Goal: Transaction & Acquisition: Purchase product/service

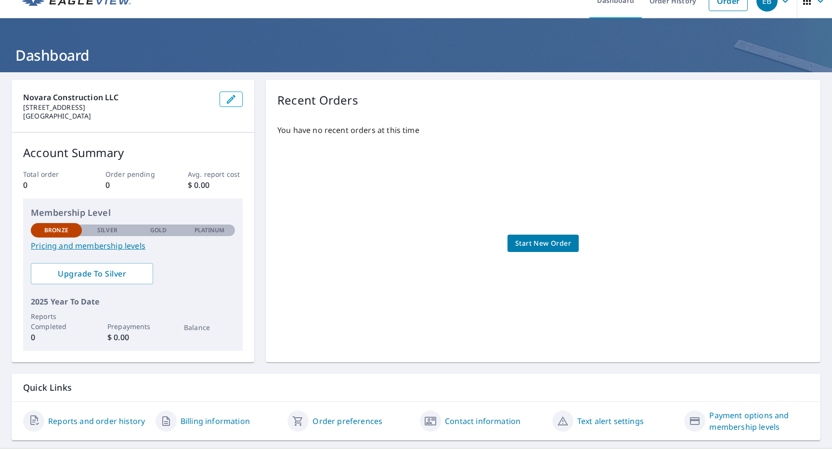
scroll to position [15, 0]
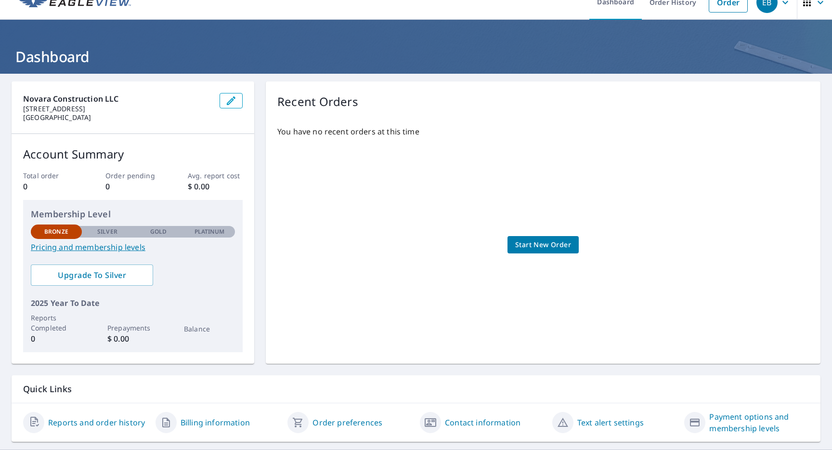
click at [529, 252] on link "Start New Order" at bounding box center [543, 245] width 71 height 18
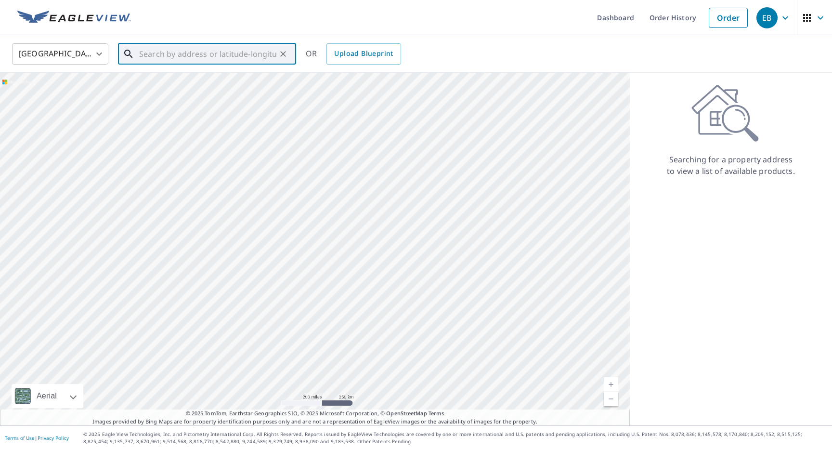
click at [205, 55] on input "text" at bounding box center [207, 53] width 137 height 27
type input "1"
click at [193, 86] on span "[STREET_ADDRESS]" at bounding box center [212, 82] width 151 height 12
type input "[STREET_ADDRESS]"
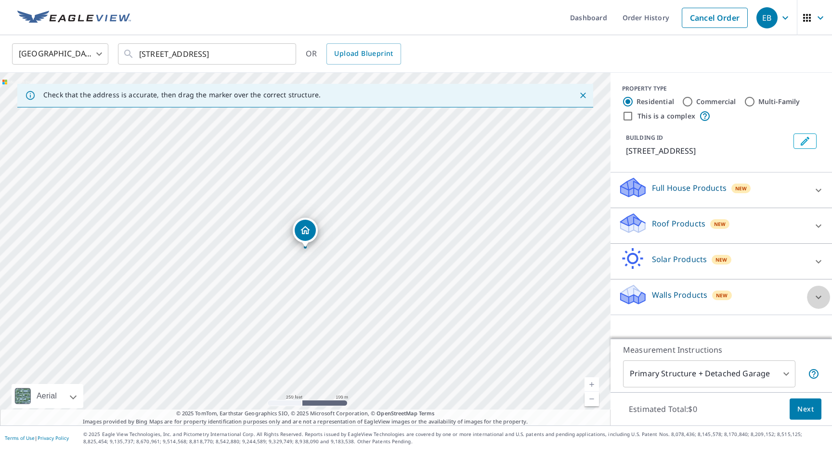
click at [819, 298] on icon at bounding box center [819, 297] width 12 height 12
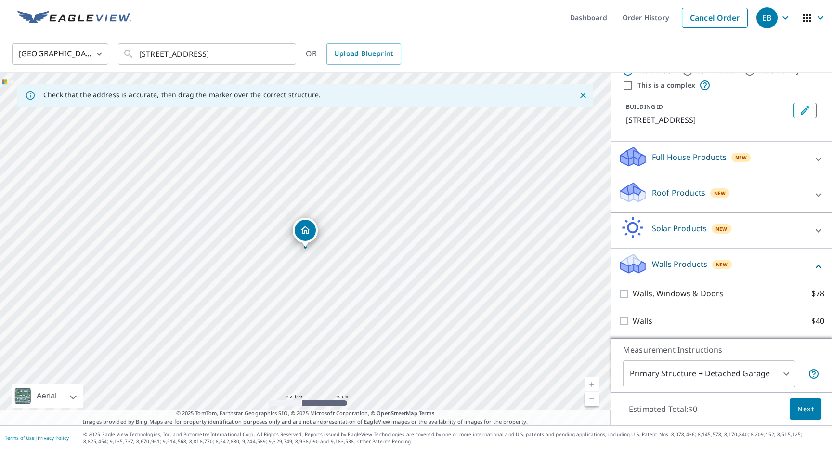
scroll to position [32, 0]
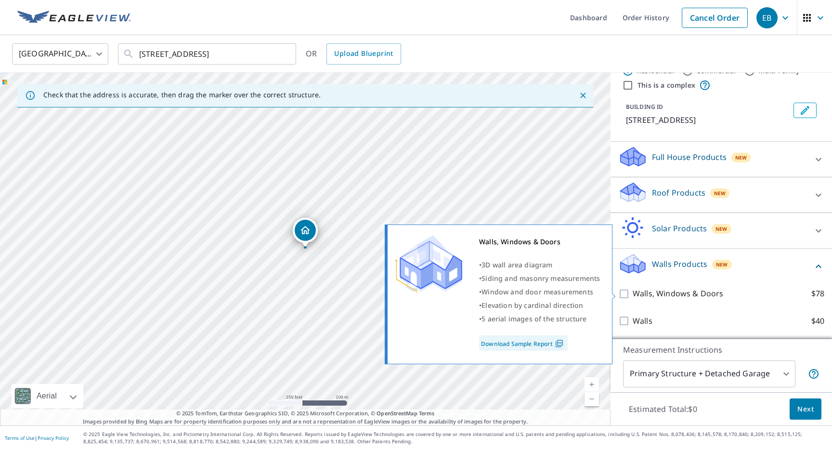
click at [679, 289] on p "Walls, Windows & Doors" at bounding box center [678, 293] width 91 height 12
click at [633, 289] on input "Walls, Windows & Doors $78" at bounding box center [625, 294] width 14 height 12
checkbox input "true"
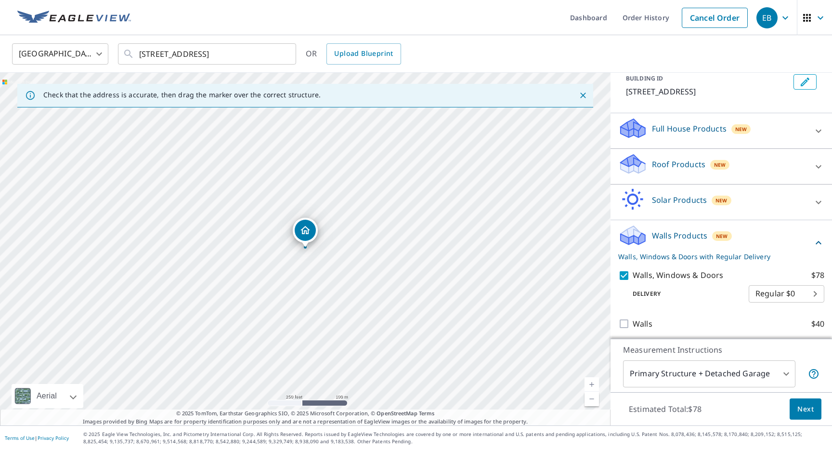
scroll to position [63, 0]
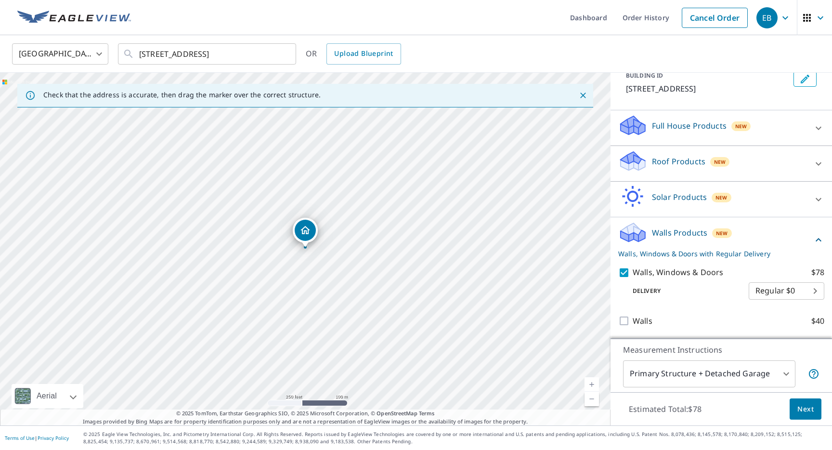
click at [793, 297] on body "EB EB Dashboard Order History Cancel Order EB [GEOGRAPHIC_DATA] [GEOGRAPHIC_DAT…" at bounding box center [416, 225] width 832 height 450
click at [770, 293] on ul "Regular $0" at bounding box center [787, 288] width 76 height 25
click at [708, 299] on div at bounding box center [416, 225] width 832 height 450
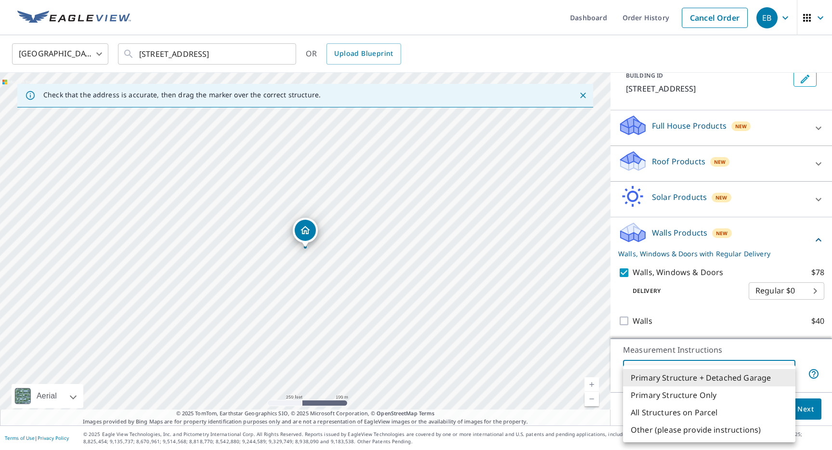
click at [755, 372] on body "EB EB Dashboard Order History Cancel Order EB [GEOGRAPHIC_DATA] [GEOGRAPHIC_DAT…" at bounding box center [416, 225] width 832 height 450
click at [738, 394] on li "Primary Structure Only" at bounding box center [709, 394] width 172 height 17
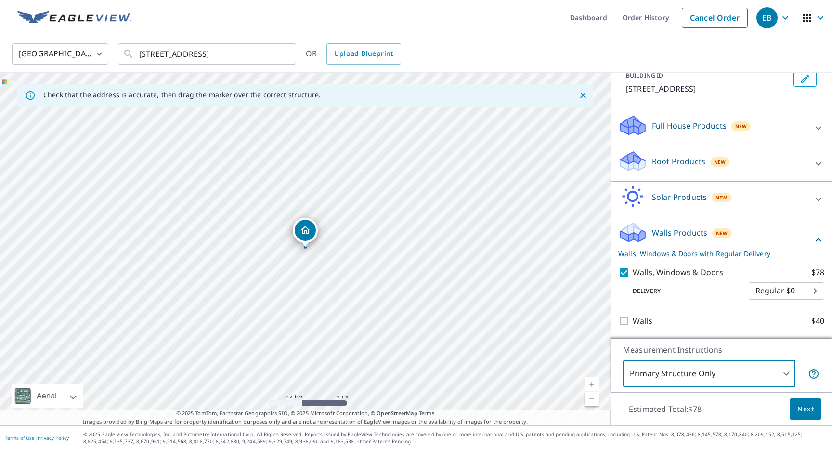
click at [745, 373] on body "EB EB Dashboard Order History Cancel Order EB [GEOGRAPHIC_DATA] [GEOGRAPHIC_DAT…" at bounding box center [416, 225] width 832 height 450
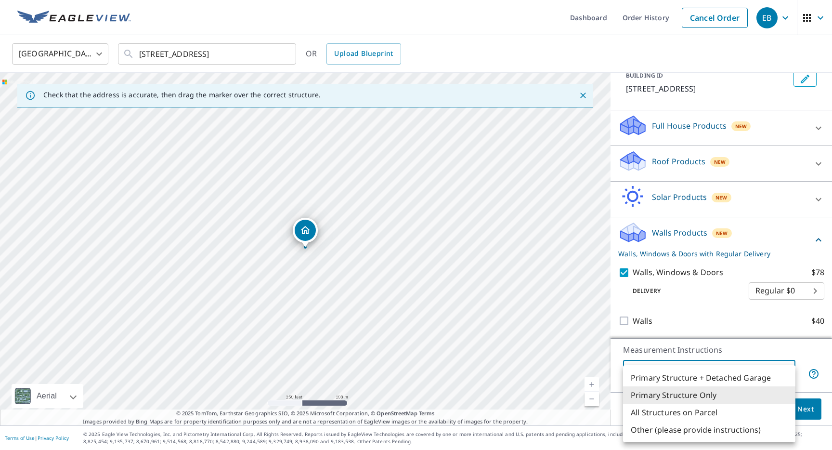
click at [739, 375] on li "Primary Structure + Detached Garage" at bounding box center [709, 377] width 172 height 17
type input "1"
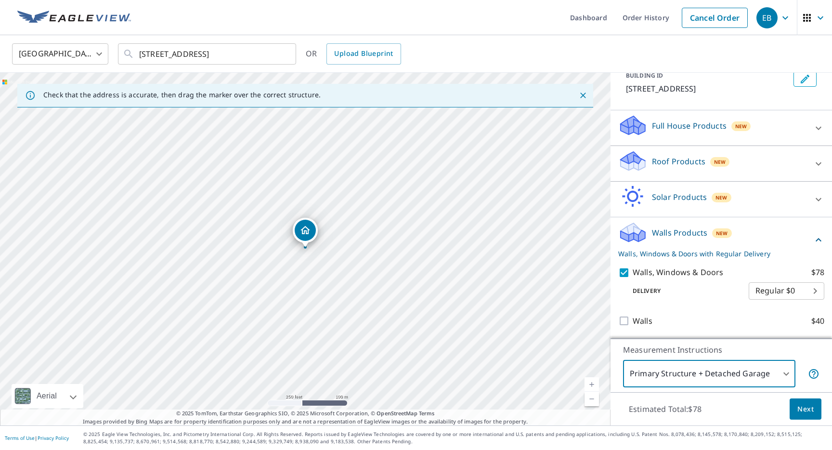
click at [804, 408] on span "Next" at bounding box center [805, 409] width 16 height 12
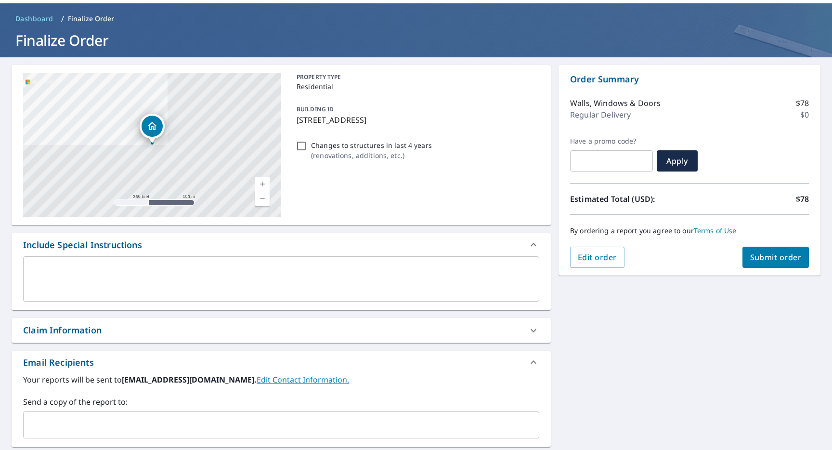
scroll to position [34, 0]
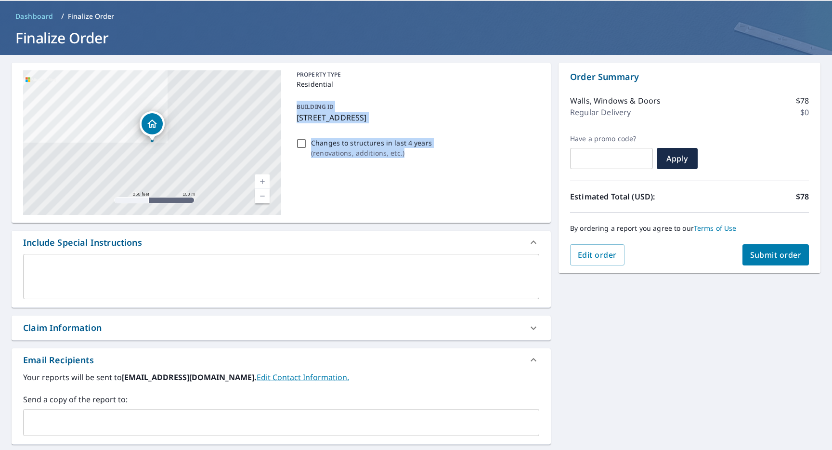
drag, startPoint x: 447, startPoint y: 164, endPoint x: 383, endPoint y: 91, distance: 97.3
click at [383, 91] on div "PROPERTY TYPE Residential BUILDING ID [STREET_ADDRESS] Changes to structures in…" at bounding box center [416, 142] width 247 height 144
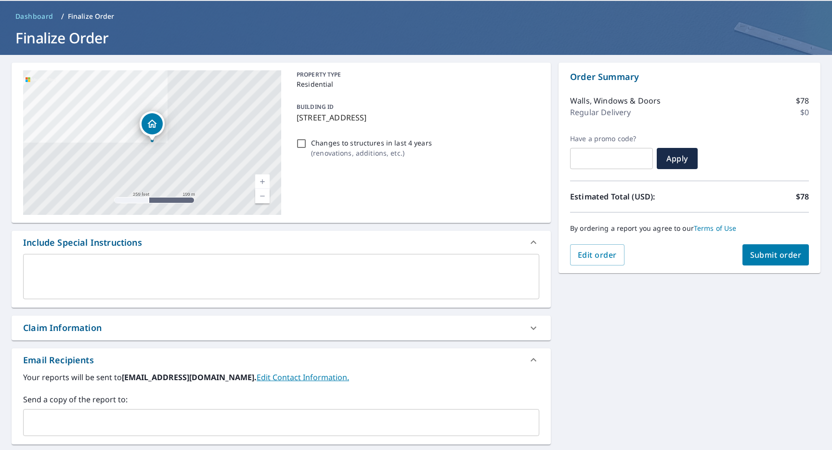
click at [318, 72] on p "PROPERTY TYPE" at bounding box center [416, 74] width 239 height 9
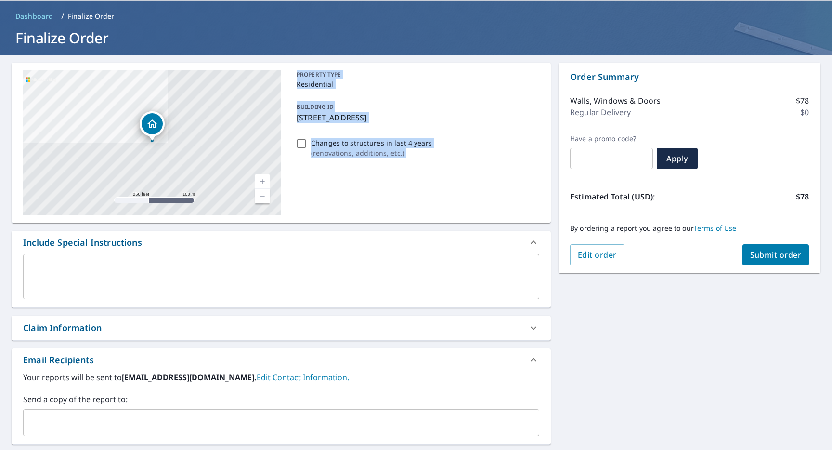
drag, startPoint x: 318, startPoint y: 72, endPoint x: 340, endPoint y: 153, distance: 83.3
click at [340, 153] on div "PROPERTY TYPE Residential BUILDING ID [STREET_ADDRESS] Changes to structures in…" at bounding box center [416, 142] width 247 height 144
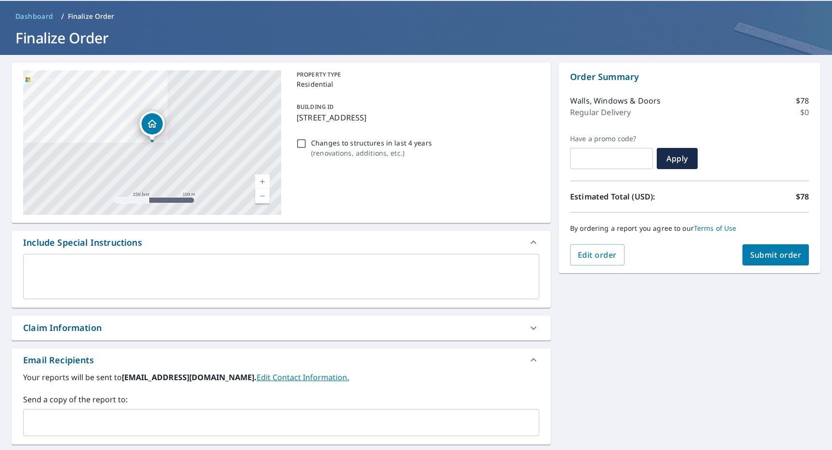
click at [343, 168] on div "PROPERTY TYPE Residential BUILDING ID [STREET_ADDRESS] Changes to structures in…" at bounding box center [416, 142] width 247 height 144
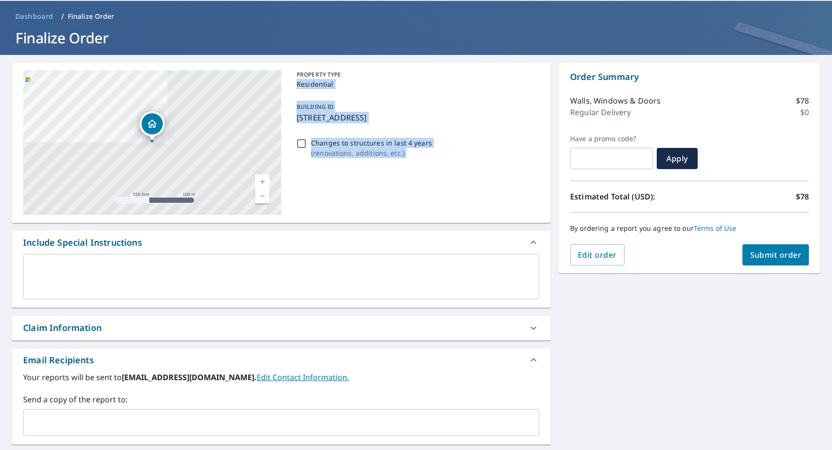
drag, startPoint x: 343, startPoint y: 168, endPoint x: 325, endPoint y: 87, distance: 83.4
click at [325, 86] on div "PROPERTY TYPE Residential BUILDING ID [STREET_ADDRESS] Changes to structures in…" at bounding box center [416, 142] width 247 height 144
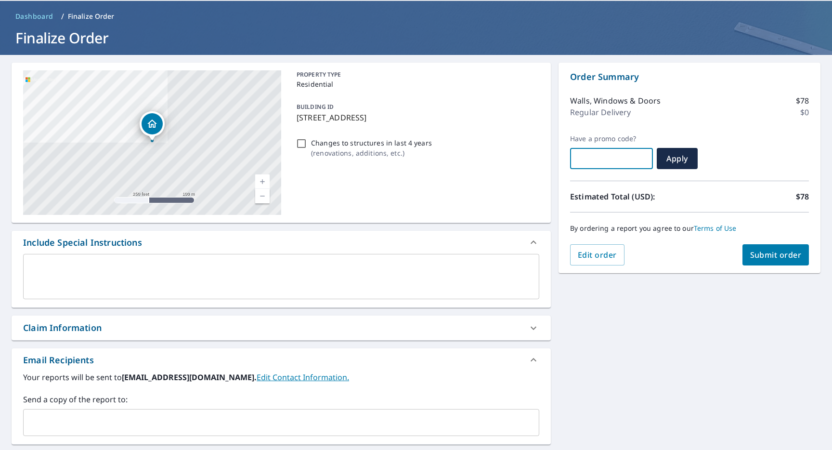
click at [605, 145] on input "text" at bounding box center [611, 158] width 83 height 27
click at [771, 246] on button "Submit order" at bounding box center [776, 254] width 67 height 21
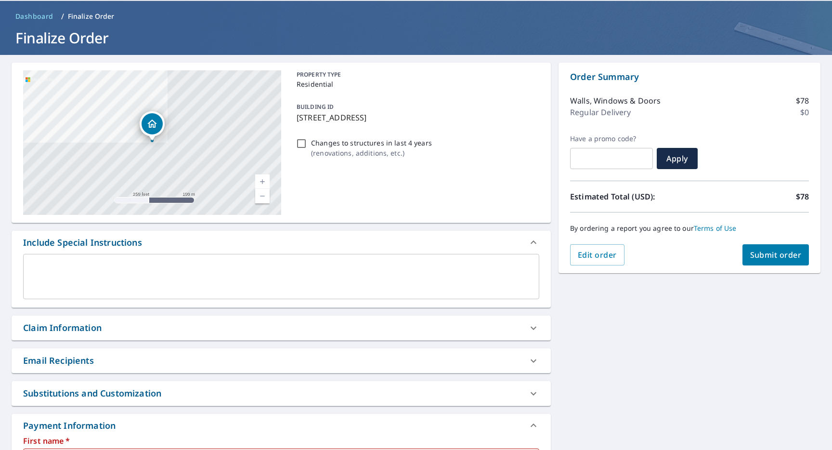
click at [803, 260] on button "Submit order" at bounding box center [776, 254] width 67 height 21
click at [624, 165] on input "text" at bounding box center [611, 158] width 83 height 27
drag, startPoint x: 638, startPoint y: 137, endPoint x: 625, endPoint y: 83, distance: 55.1
click at [625, 83] on div "Order Summary Walls, Windows & Doors $78 Regular Delivery $0 Have a promo code?…" at bounding box center [690, 168] width 262 height 210
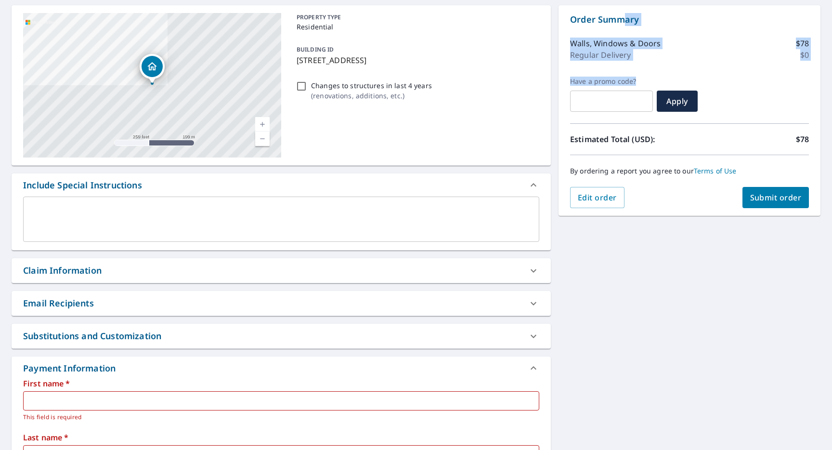
scroll to position [98, 0]
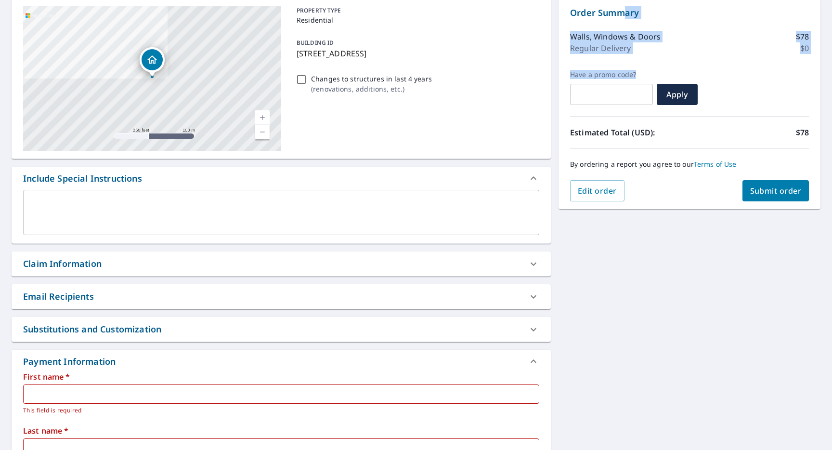
click at [364, 268] on div "Claim Information" at bounding box center [272, 263] width 499 height 13
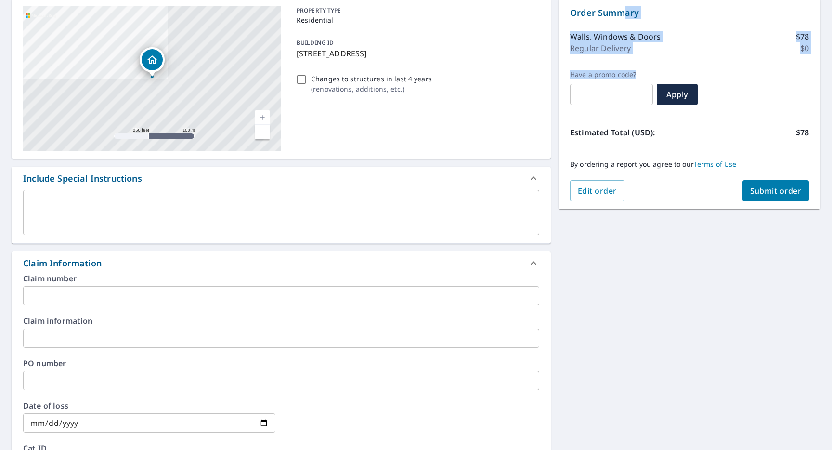
click at [366, 265] on div "Claim Information" at bounding box center [272, 263] width 499 height 13
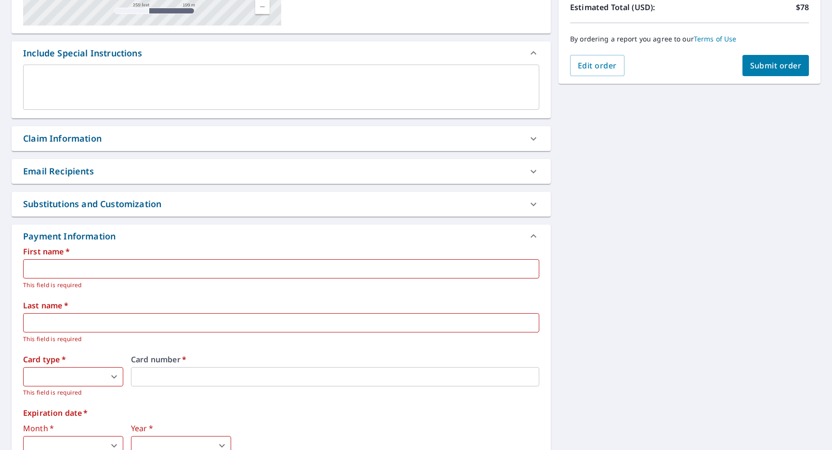
scroll to position [226, 0]
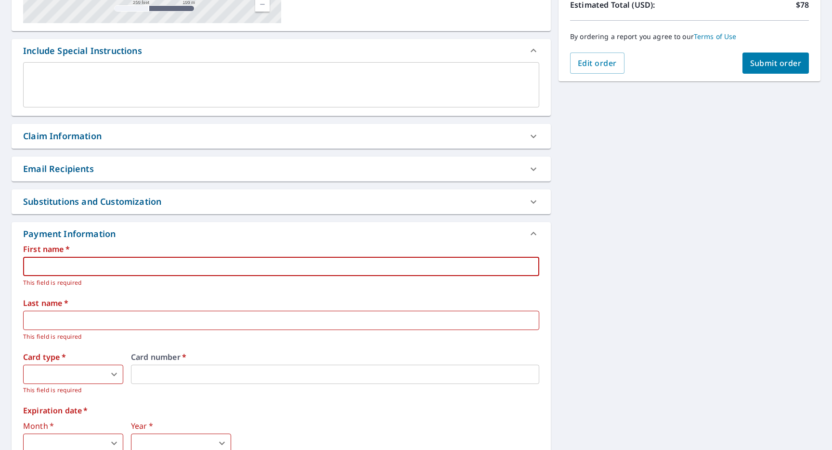
click at [365, 257] on input "text" at bounding box center [281, 266] width 516 height 19
type input "Tamir"
click at [119, 317] on input "text" at bounding box center [281, 320] width 516 height 19
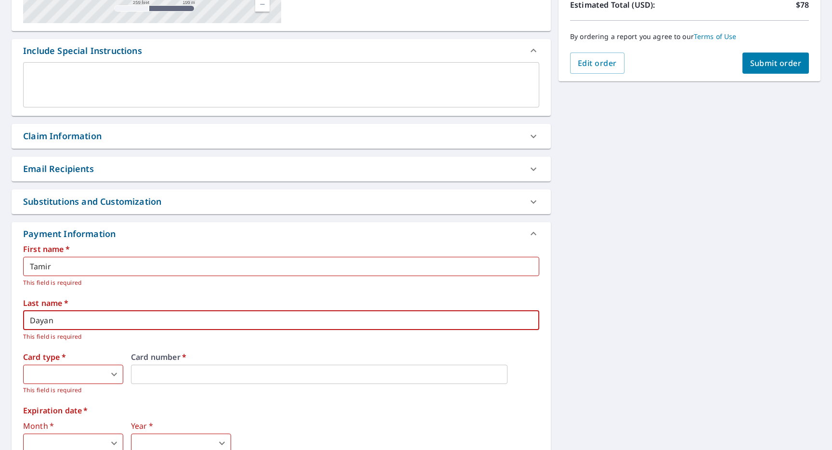
type input "Dayan"
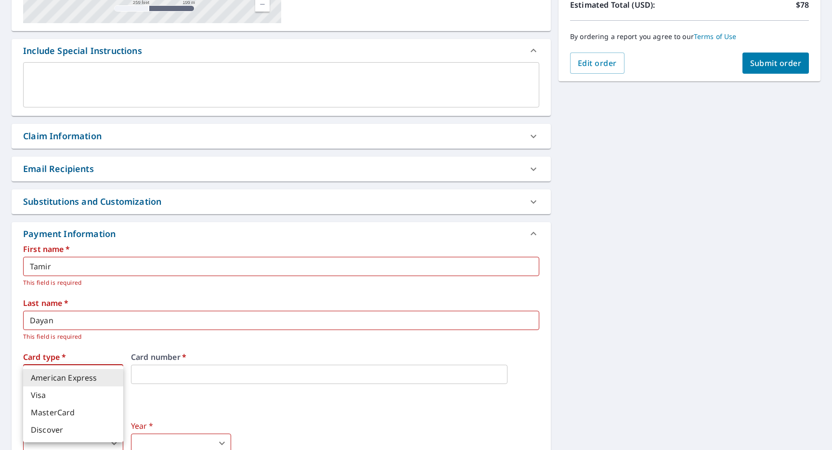
click at [92, 379] on body "EB EB Dashboard Order History Cancel Order EB Dashboard / Finalize Order Finali…" at bounding box center [416, 225] width 832 height 450
click at [129, 350] on div at bounding box center [416, 225] width 832 height 450
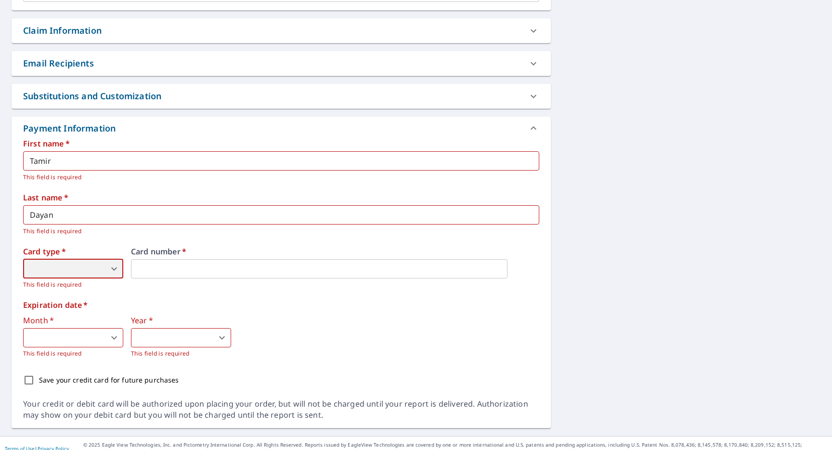
scroll to position [342, 0]
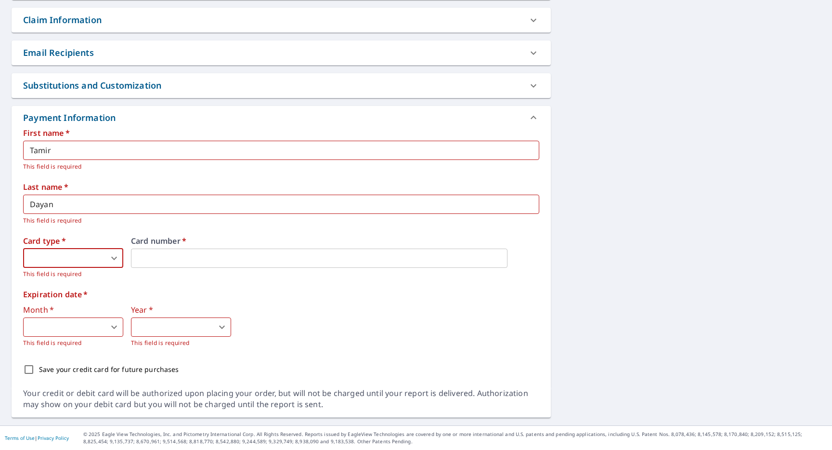
click at [95, 256] on body "EB EB Dashboard Order History Cancel Order EB Dashboard / Finalize Order Finali…" at bounding box center [416, 225] width 832 height 450
click at [211, 277] on div at bounding box center [416, 225] width 832 height 450
click at [110, 269] on p "This field is required" at bounding box center [73, 274] width 100 height 10
click at [110, 260] on body "EB EB Dashboard Order History Cancel Order EB Dashboard / Finalize Order Finali…" at bounding box center [416, 225] width 832 height 450
click at [207, 290] on div at bounding box center [416, 225] width 832 height 450
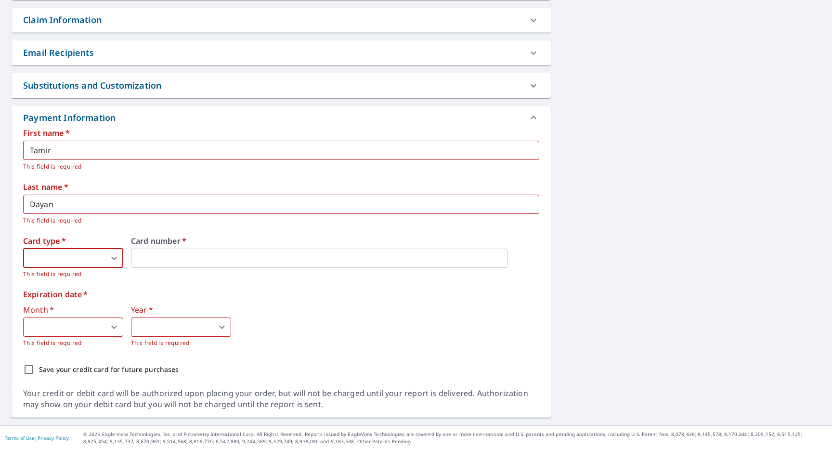
click at [91, 255] on body "EB EB Dashboard Order History Cancel Order EB Dashboard / Finalize Order Finali…" at bounding box center [416, 225] width 832 height 450
click at [195, 276] on div at bounding box center [416, 225] width 832 height 450
click at [77, 261] on body "EB EB Dashboard Order History Cancel Order EB Dashboard / Finalize Order Finali…" at bounding box center [416, 225] width 832 height 450
click at [63, 257] on div at bounding box center [416, 225] width 832 height 450
click at [63, 257] on div "American Express Visa MasterCard Discover" at bounding box center [416, 225] width 832 height 450
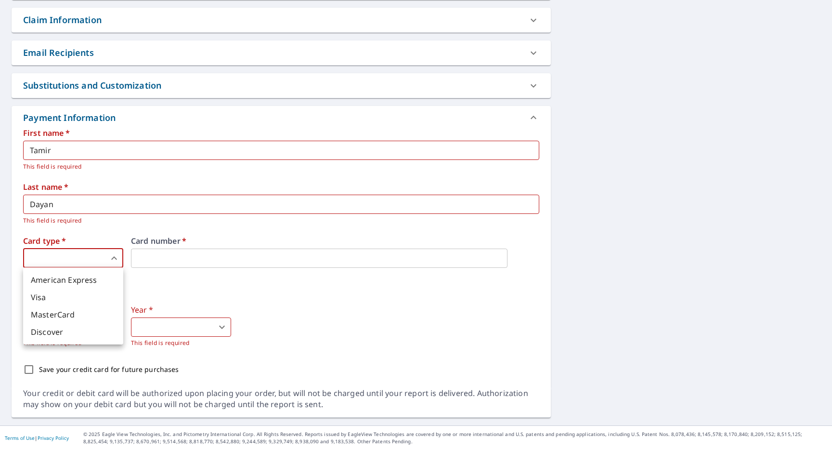
click at [64, 257] on body "EB EB Dashboard Order History Cancel Order EB Dashboard / Finalize Order Finali…" at bounding box center [416, 225] width 832 height 450
click at [53, 290] on li "Visa" at bounding box center [73, 296] width 100 height 17
type input "2"
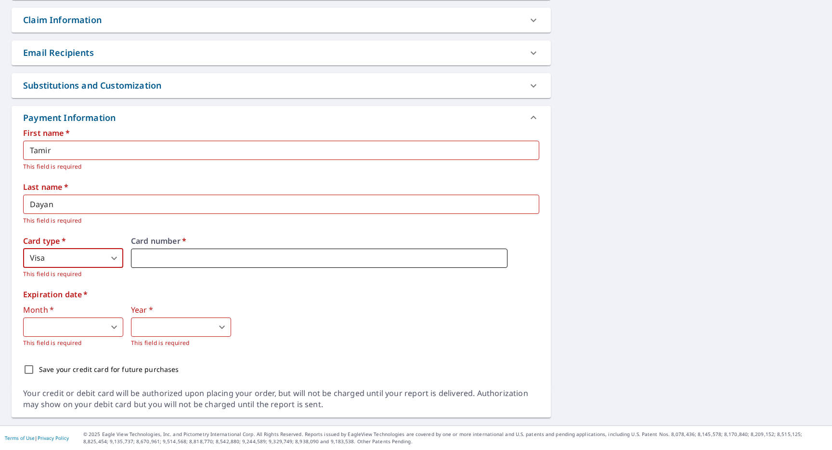
click at [160, 265] on iframe at bounding box center [319, 257] width 377 height 19
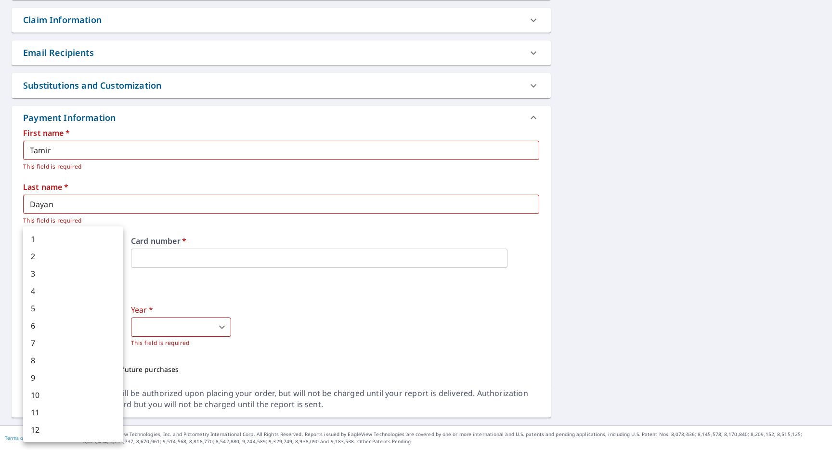
click at [101, 319] on body "EB EB Dashboard Order History Cancel Order EB Dashboard / Finalize Order Finali…" at bounding box center [416, 225] width 832 height 450
click at [74, 364] on li "8" at bounding box center [73, 360] width 100 height 17
type input "8"
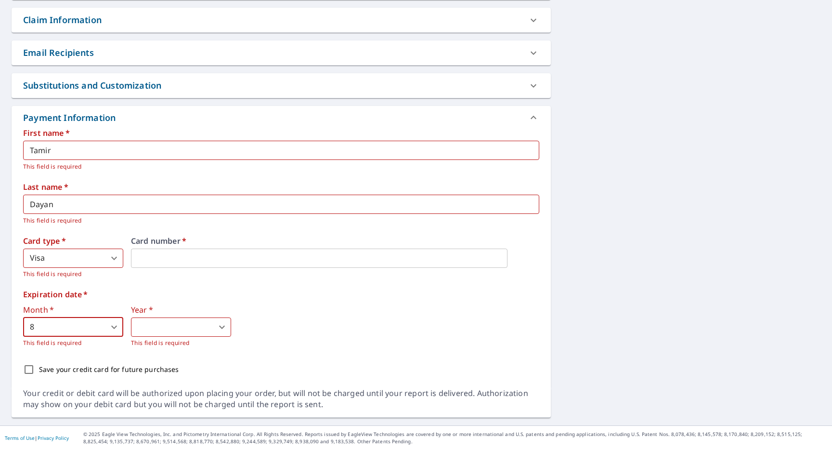
click at [152, 333] on body "EB EB Dashboard Order History Cancel Order EB Dashboard / Finalize Order Finali…" at bounding box center [416, 225] width 832 height 450
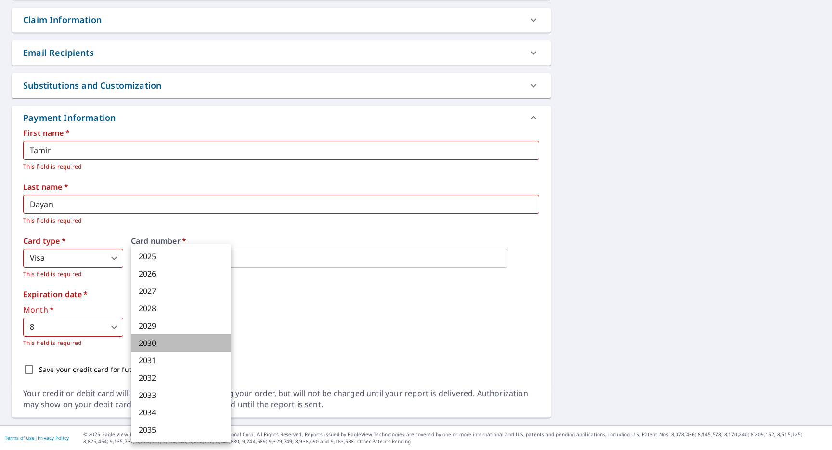
click at [174, 347] on li "2030" at bounding box center [181, 342] width 100 height 17
type input "2030"
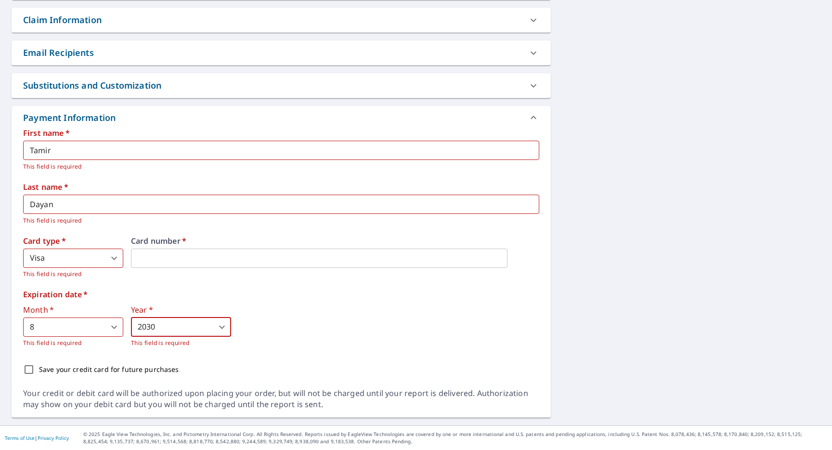
click at [229, 354] on div "First name   * Tamir ​ This field is required Last name   * [PERSON_NAME] ​ Thi…" at bounding box center [281, 254] width 516 height 250
click at [108, 367] on p "Save your credit card for future purchases" at bounding box center [109, 369] width 140 height 10
click at [39, 367] on input "Save your credit card for future purchases" at bounding box center [29, 369] width 20 height 20
click at [108, 367] on p "Save your credit card for future purchases" at bounding box center [109, 369] width 140 height 10
click at [39, 367] on input "Save your credit card for future purchases" at bounding box center [29, 369] width 20 height 20
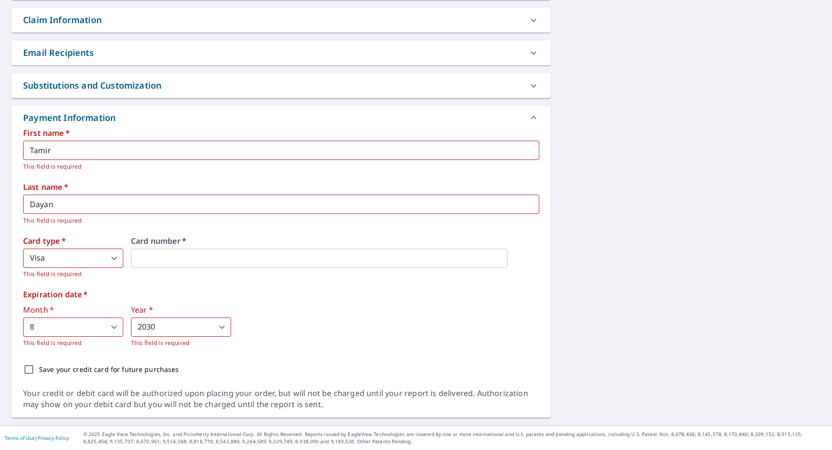
click at [108, 367] on p "Save your credit card for future purchases" at bounding box center [109, 369] width 140 height 10
click at [39, 367] on input "Save your credit card for future purchases" at bounding box center [29, 369] width 20 height 20
checkbox input "true"
click at [116, 283] on div "First name   * Tamir ​ This field is required Last name   * [PERSON_NAME] ​ Thi…" at bounding box center [281, 254] width 516 height 250
click at [154, 291] on label "Expiration date   *" at bounding box center [281, 294] width 516 height 8
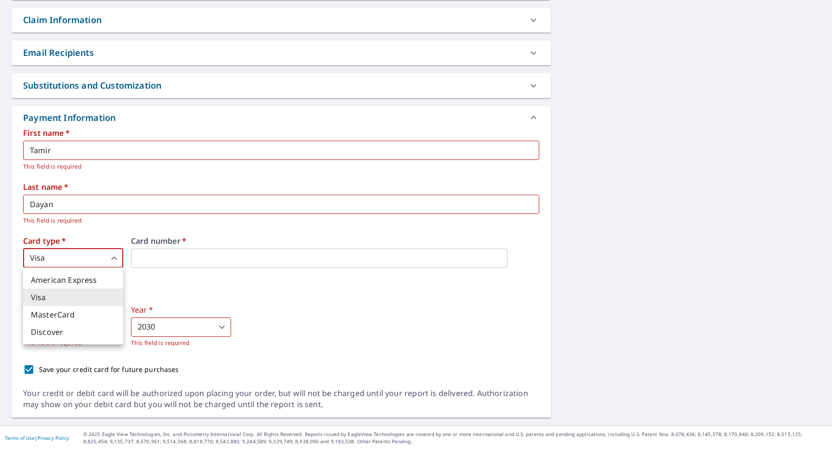
click at [112, 261] on body "EB EB Dashboard Order History Cancel Order EB Dashboard / Finalize Order Finali…" at bounding box center [416, 225] width 832 height 450
click at [112, 261] on div at bounding box center [416, 225] width 832 height 450
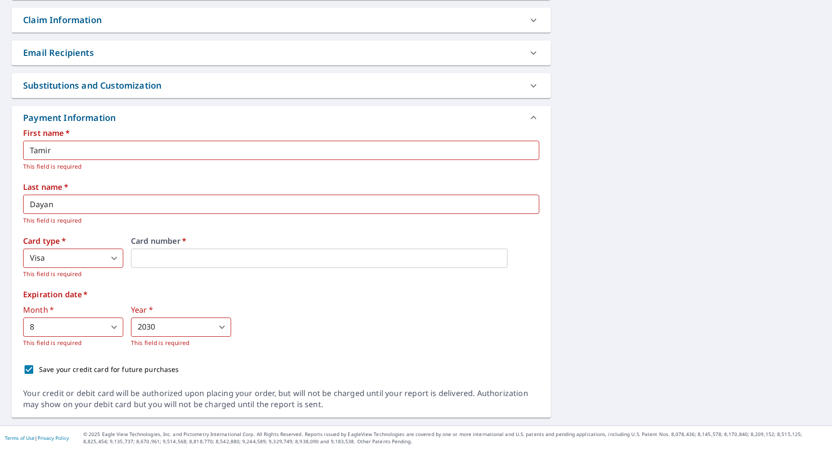
click at [125, 242] on div "Card type   * Visa 2 ​ This field is required Card number   *" at bounding box center [281, 258] width 516 height 42
click at [244, 307] on div "Month   * 8 8 ​ This field is required Year   * 2030 2030 ​ This field is requi…" at bounding box center [281, 327] width 516 height 42
click at [222, 144] on input "Tamir" at bounding box center [281, 150] width 516 height 19
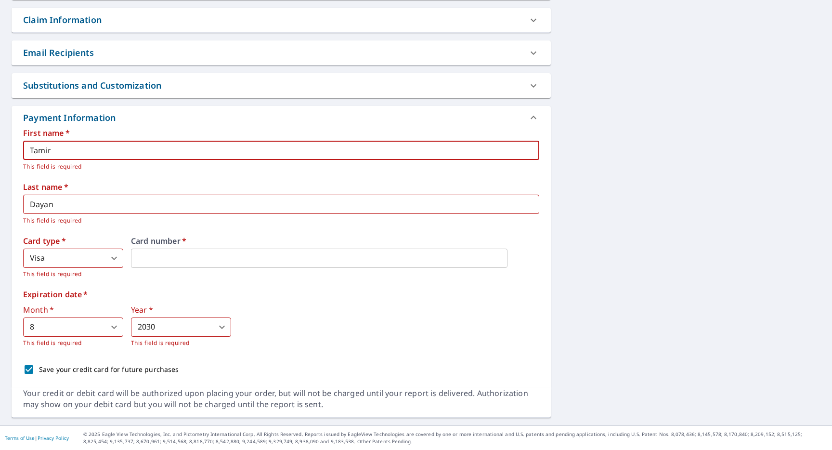
click at [219, 170] on p "This field is required" at bounding box center [278, 167] width 510 height 10
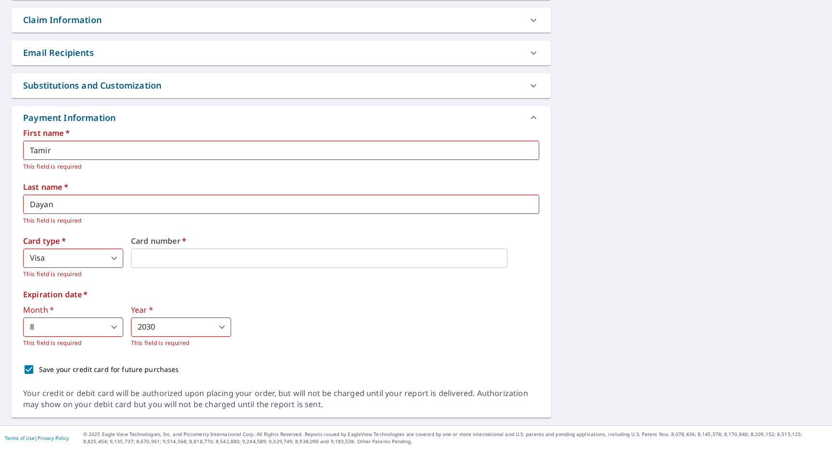
click at [215, 162] on p "This field is required" at bounding box center [278, 167] width 510 height 10
click at [217, 154] on input "Tamir" at bounding box center [281, 150] width 516 height 19
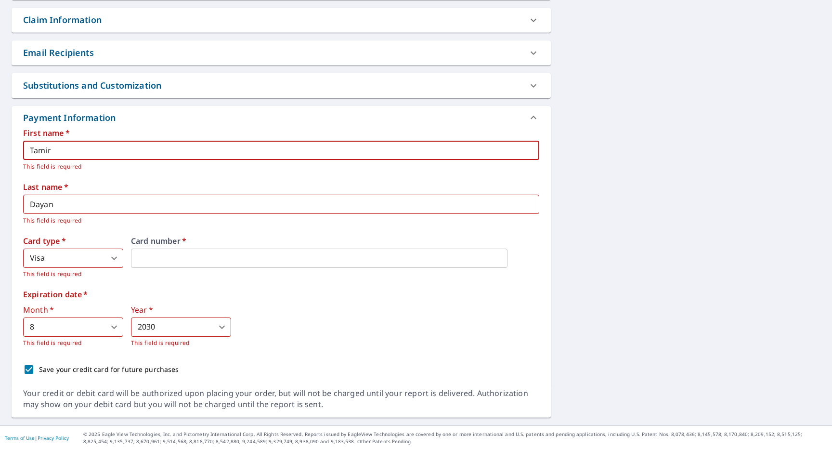
click at [237, 180] on div "First name   * Tamir ​ This field is required Last name   * [PERSON_NAME] ​ Thi…" at bounding box center [281, 254] width 516 height 250
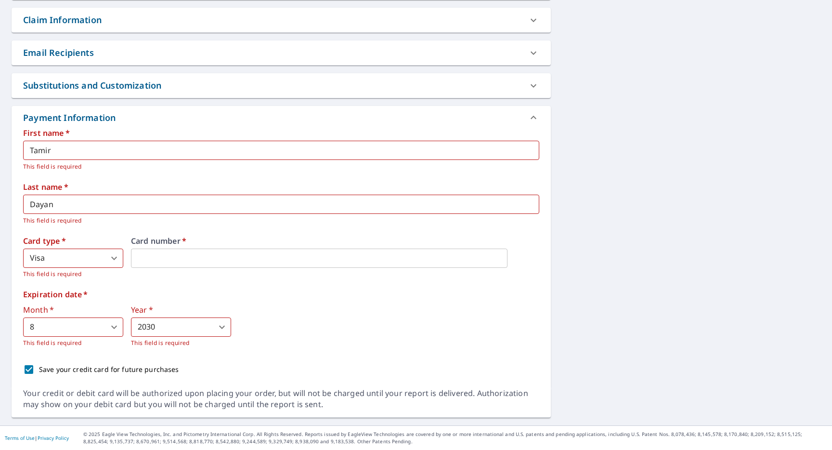
click at [223, 243] on label "Card number   *" at bounding box center [335, 241] width 408 height 8
click at [223, 250] on iframe at bounding box center [319, 257] width 377 height 19
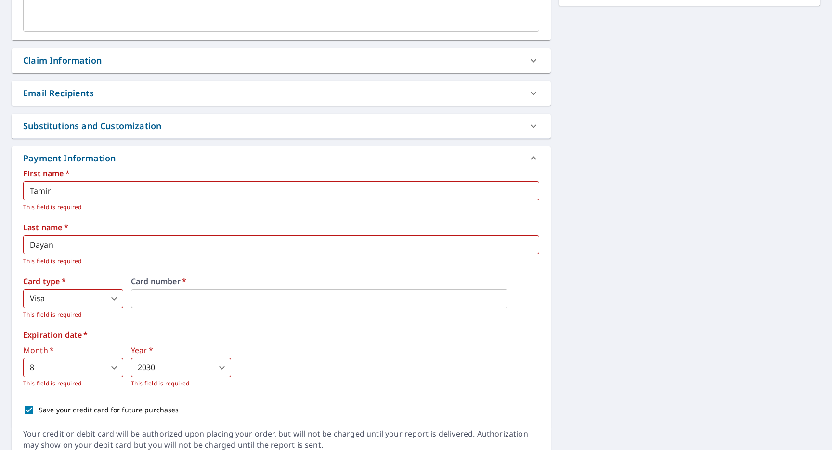
scroll to position [296, 0]
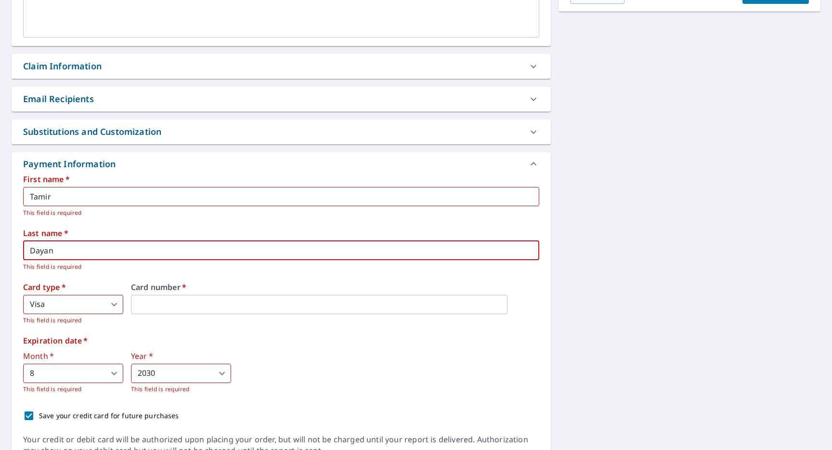
click at [182, 243] on input "Dayan" at bounding box center [281, 250] width 516 height 19
click at [194, 296] on iframe at bounding box center [319, 304] width 377 height 19
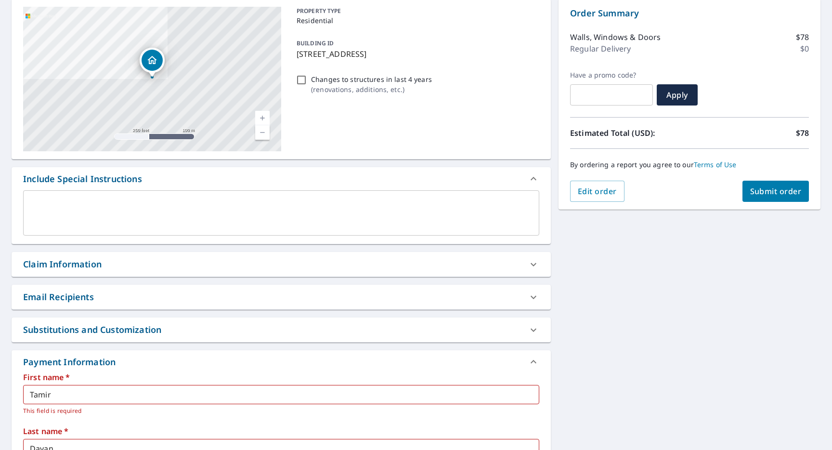
scroll to position [342, 0]
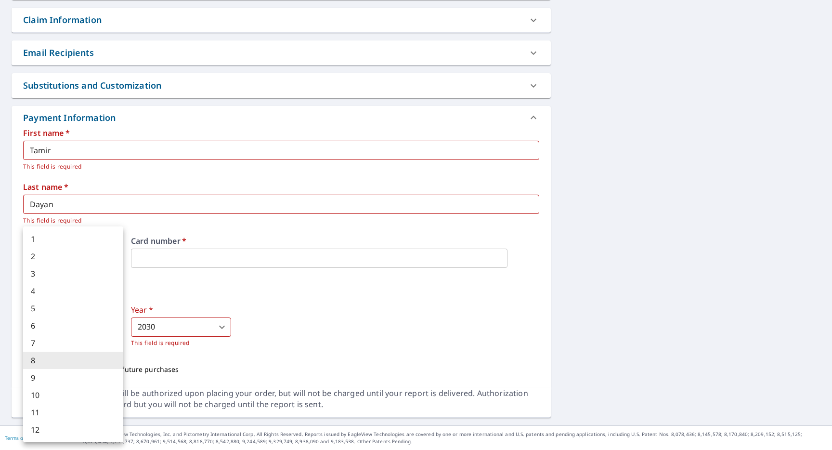
click at [77, 328] on body "EB EB Dashboard Order History Cancel Order EB Dashboard / Finalize Order Finali…" at bounding box center [416, 225] width 832 height 450
click at [57, 363] on li "8" at bounding box center [73, 360] width 100 height 17
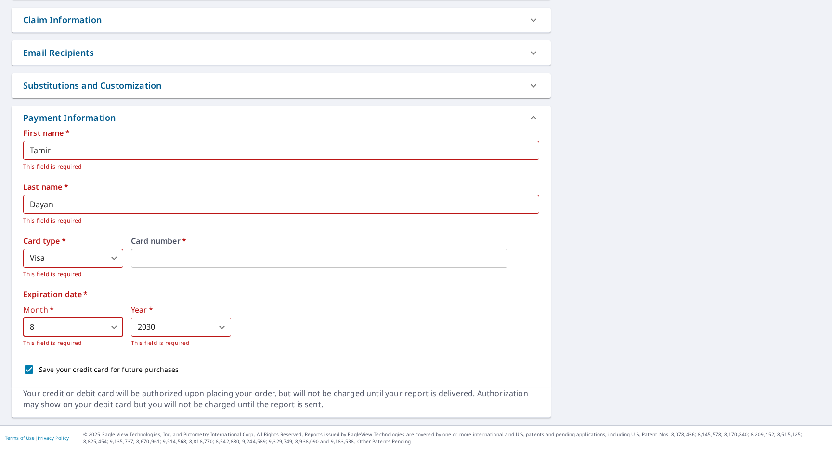
click at [163, 362] on div "Save your credit card for future purchases" at bounding box center [281, 369] width 516 height 20
click at [176, 320] on body "EB EB Dashboard Order History Cancel Order EB Dashboard / Finalize Order Finali…" at bounding box center [416, 225] width 832 height 450
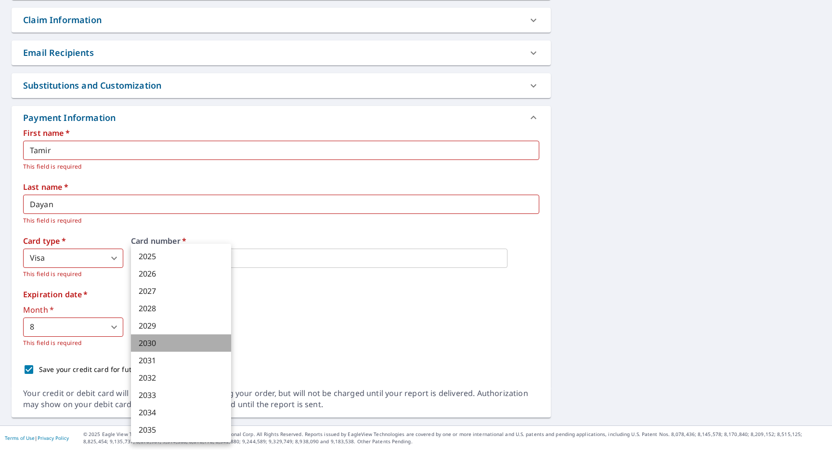
click at [152, 339] on li "2030" at bounding box center [181, 342] width 100 height 17
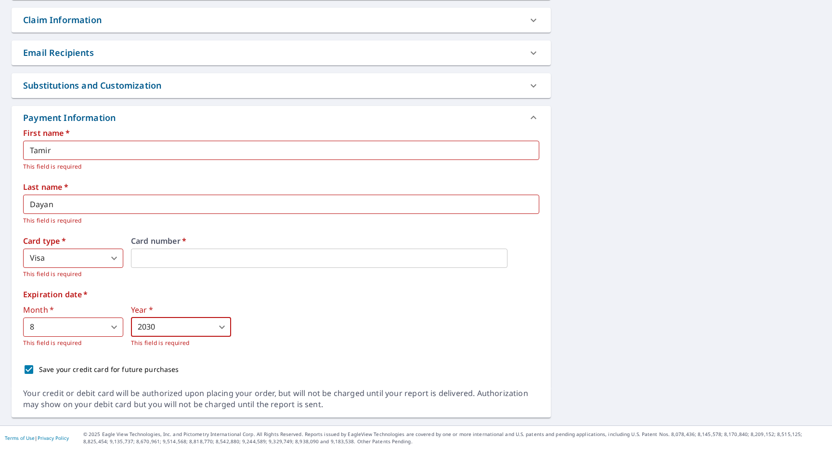
click at [100, 260] on body "EB EB Dashboard Order History Cancel Order EB Dashboard / Finalize Order Finali…" at bounding box center [416, 225] width 832 height 450
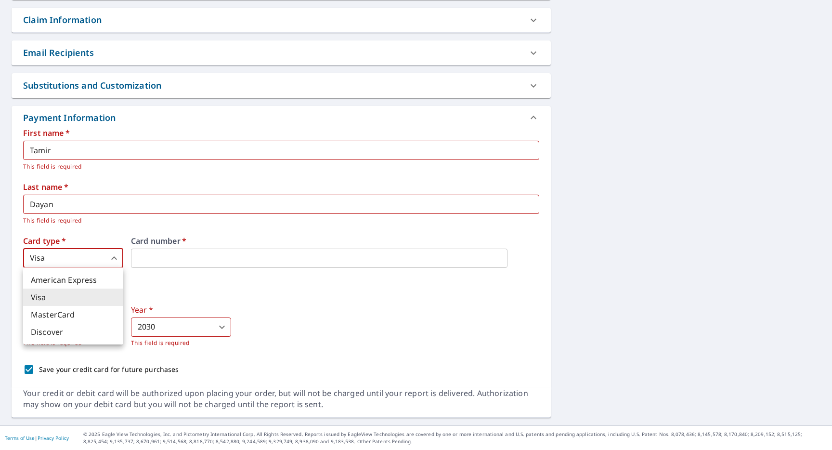
click at [77, 296] on li "Visa" at bounding box center [73, 296] width 100 height 17
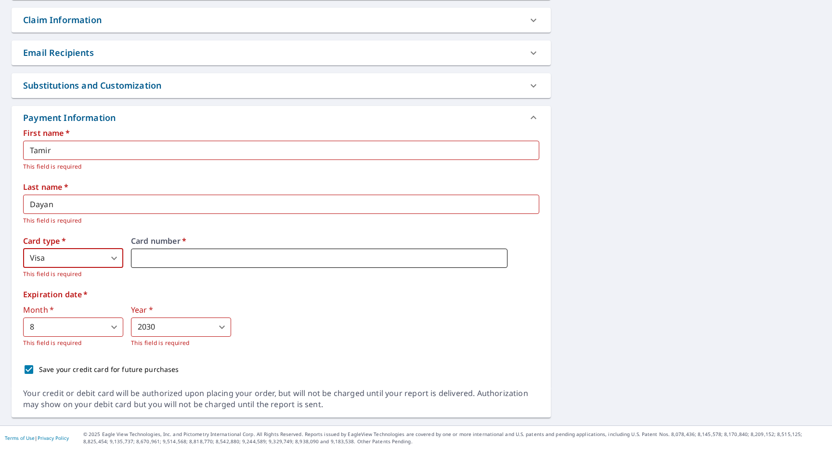
click at [187, 263] on iframe at bounding box center [319, 257] width 377 height 19
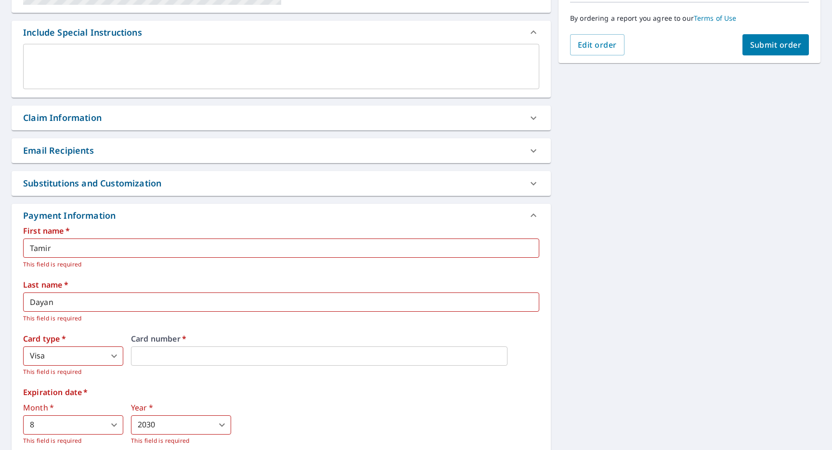
scroll to position [234, 0]
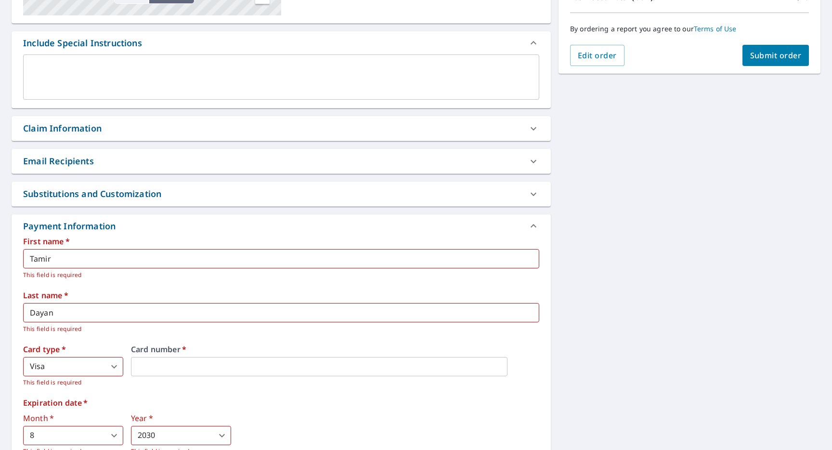
click at [388, 169] on div "Email Recipients" at bounding box center [281, 161] width 539 height 25
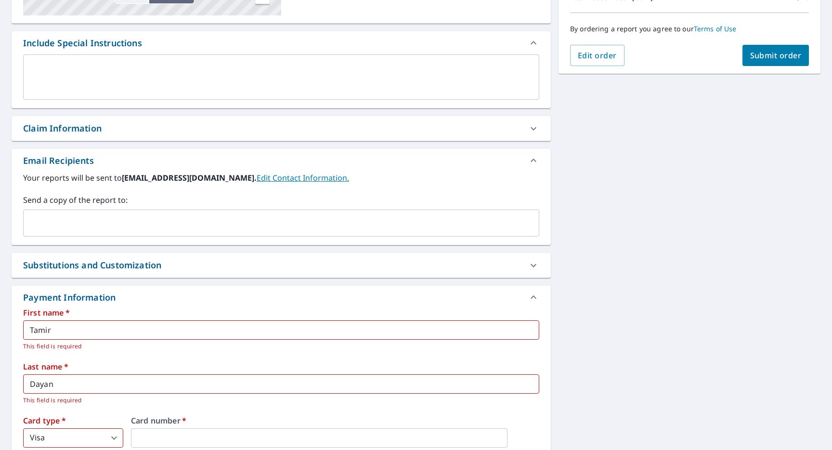
click at [256, 264] on div "Substitutions and Customization" at bounding box center [272, 265] width 499 height 13
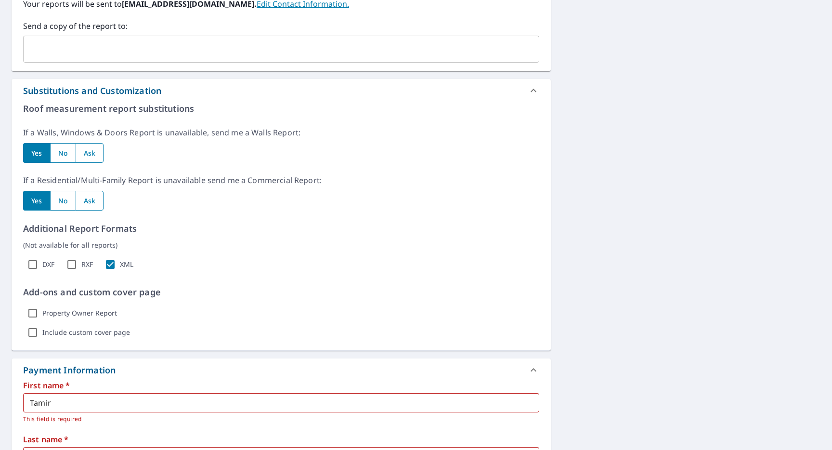
scroll to position [415, 0]
